Goal: Task Accomplishment & Management: Use online tool/utility

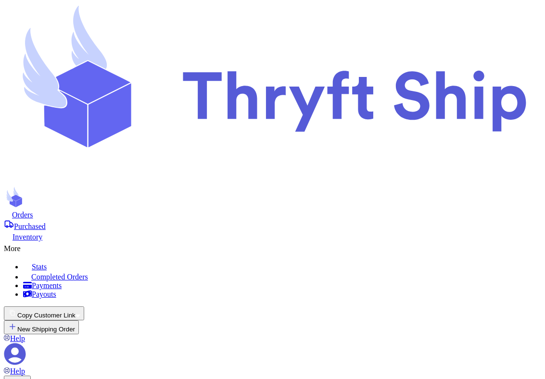
select select "paid"
select select "unpaid"
